Goal: Transaction & Acquisition: Book appointment/travel/reservation

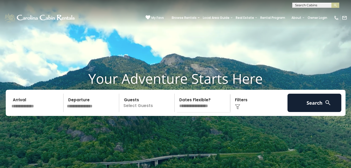
click at [308, 6] on input "text" at bounding box center [315, 6] width 46 height 5
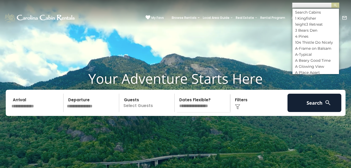
scroll to position [0, 0]
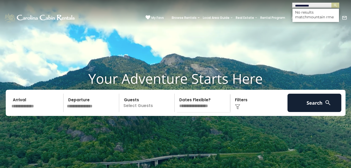
type input "**********"
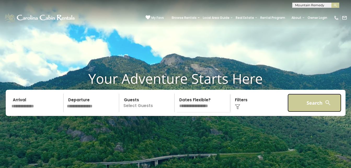
click at [310, 107] on button "Search" at bounding box center [314, 103] width 54 height 18
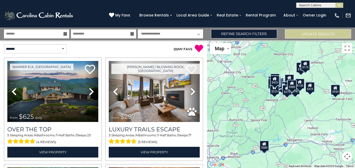
click at [307, 7] on input "text" at bounding box center [319, 6] width 46 height 5
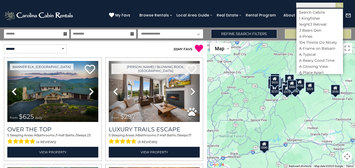
scroll to position [0, 0]
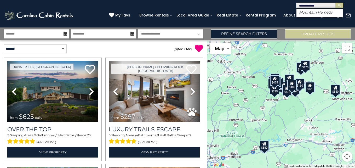
type input "**********"
click at [339, 7] on img "submit" at bounding box center [339, 5] width 4 height 4
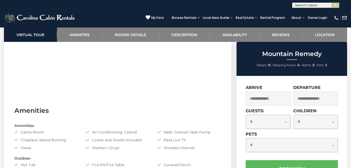
scroll to position [316, 0]
click at [263, 97] on input "text" at bounding box center [268, 98] width 45 height 14
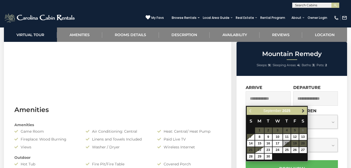
click at [304, 110] on span "Next" at bounding box center [303, 111] width 4 height 4
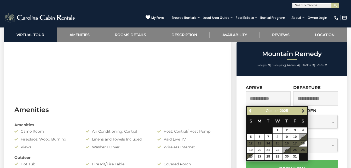
click at [304, 112] on span "Next" at bounding box center [303, 111] width 4 height 4
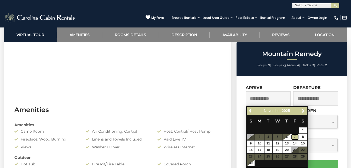
click at [293, 138] on link "7" at bounding box center [295, 137] width 8 height 6
type input "**********"
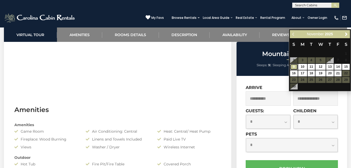
click at [294, 66] on link "9" at bounding box center [294, 67] width 8 height 6
type input "**********"
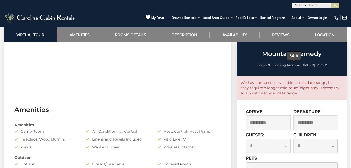
click at [314, 4] on input "text" at bounding box center [315, 6] width 46 height 5
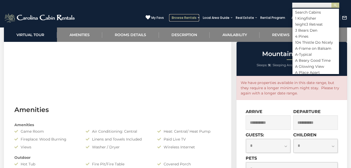
click at [169, 14] on link "Browse Rentals" at bounding box center [184, 17] width 30 height 7
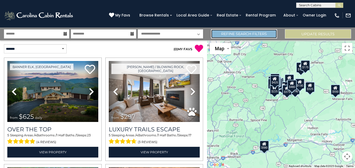
click at [242, 36] on link "Refine Search Filters" at bounding box center [244, 33] width 66 height 9
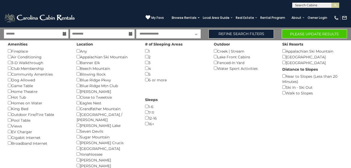
click at [63, 33] on icon at bounding box center [65, 34] width 4 height 4
click at [67, 34] on input "text" at bounding box center [36, 33] width 65 height 9
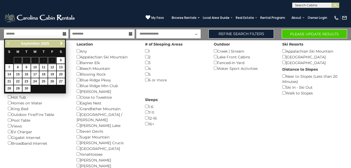
click at [61, 46] on link "Next" at bounding box center [61, 43] width 7 height 7
click at [61, 44] on span "Next" at bounding box center [61, 43] width 4 height 4
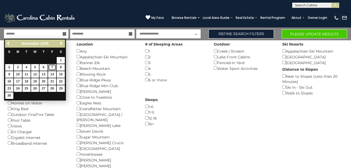
click at [50, 65] on link "7" at bounding box center [52, 67] width 8 height 7
type input "*******"
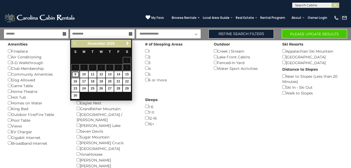
click at [74, 75] on link "9" at bounding box center [75, 74] width 8 height 7
type input "*******"
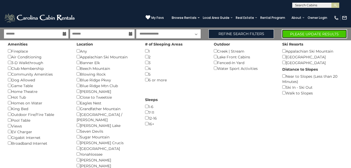
click at [294, 31] on button "Please Update Results" at bounding box center [314, 33] width 65 height 9
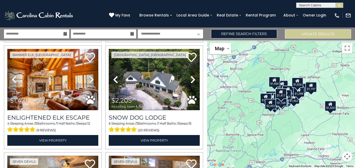
scroll to position [331, 0]
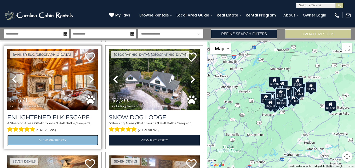
click at [30, 139] on link "View Property" at bounding box center [52, 140] width 91 height 11
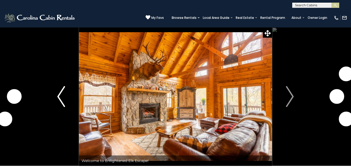
click at [61, 102] on img "Previous" at bounding box center [61, 96] width 8 height 21
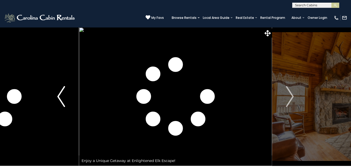
click at [57, 101] on img "Previous" at bounding box center [61, 96] width 8 height 21
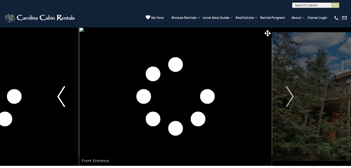
click at [61, 96] on img "Previous" at bounding box center [61, 96] width 8 height 21
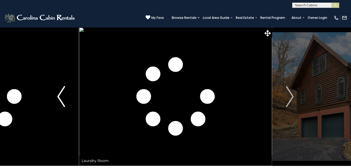
click at [61, 103] on img "Previous" at bounding box center [61, 96] width 8 height 21
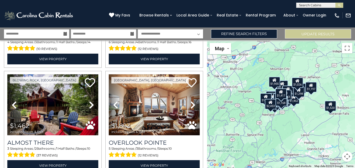
scroll to position [625, 0]
